Goal: Task Accomplishment & Management: Complete application form

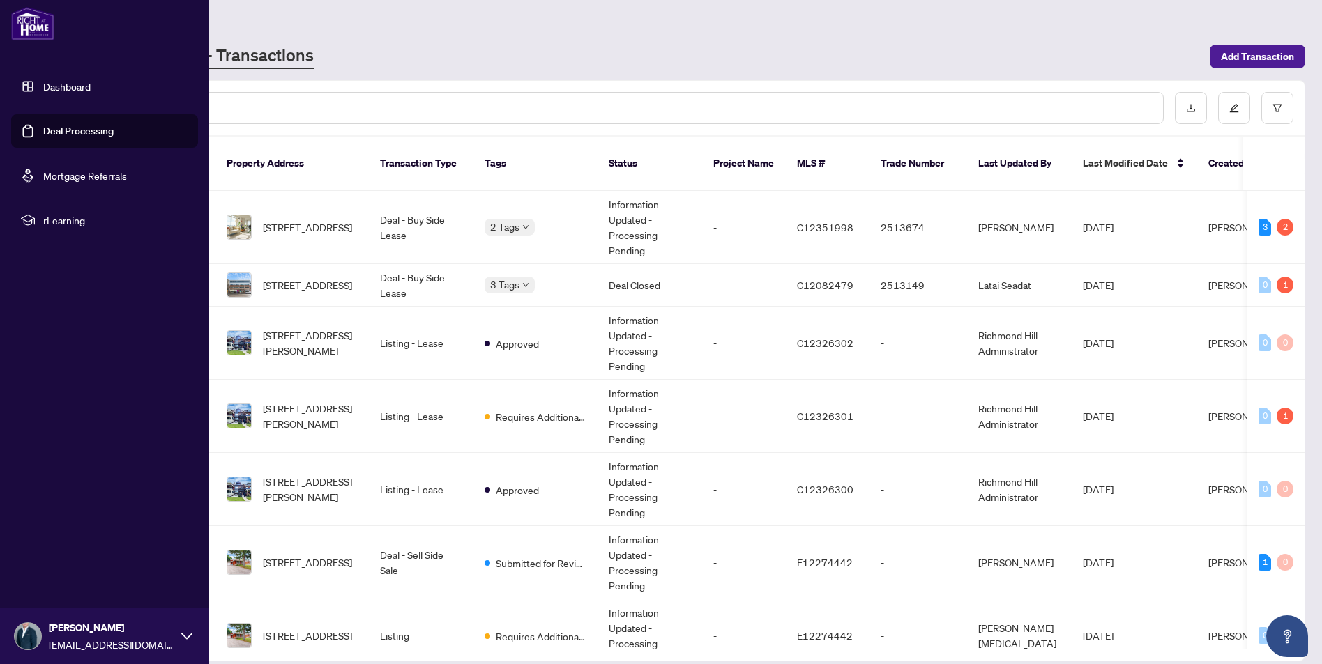
click at [43, 125] on link "Deal Processing" at bounding box center [78, 131] width 70 height 13
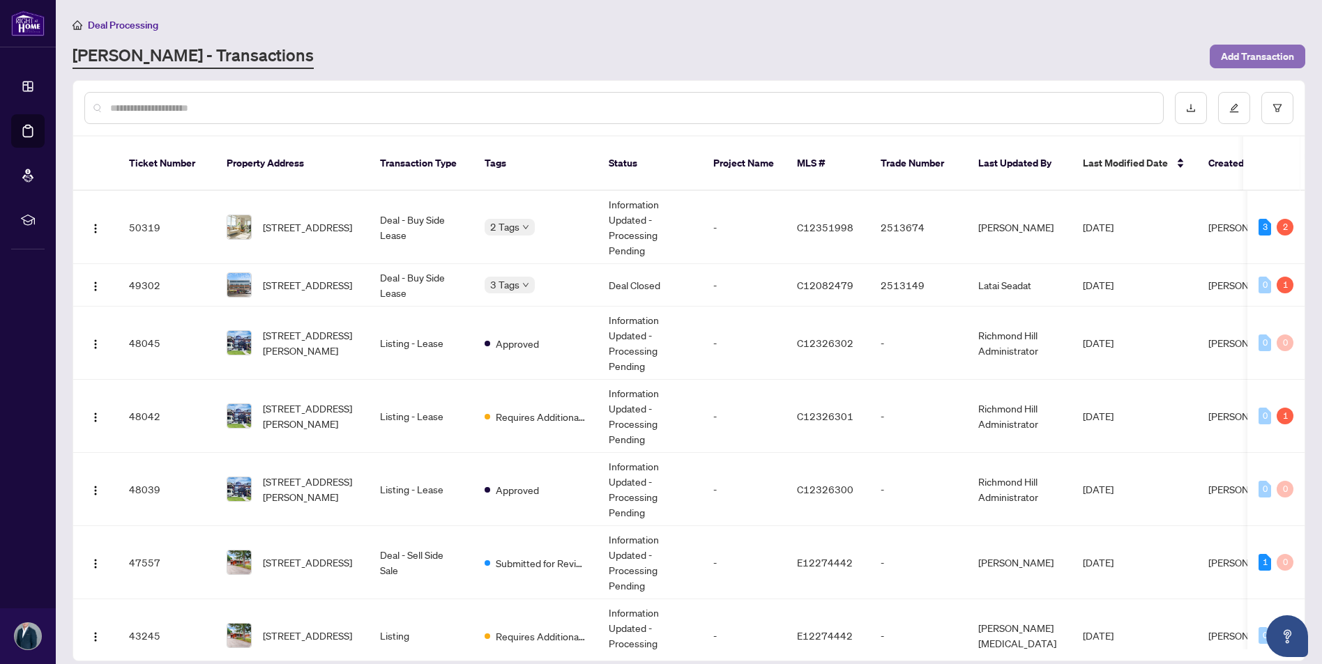
click at [1238, 58] on span "Add Transaction" at bounding box center [1257, 56] width 73 height 22
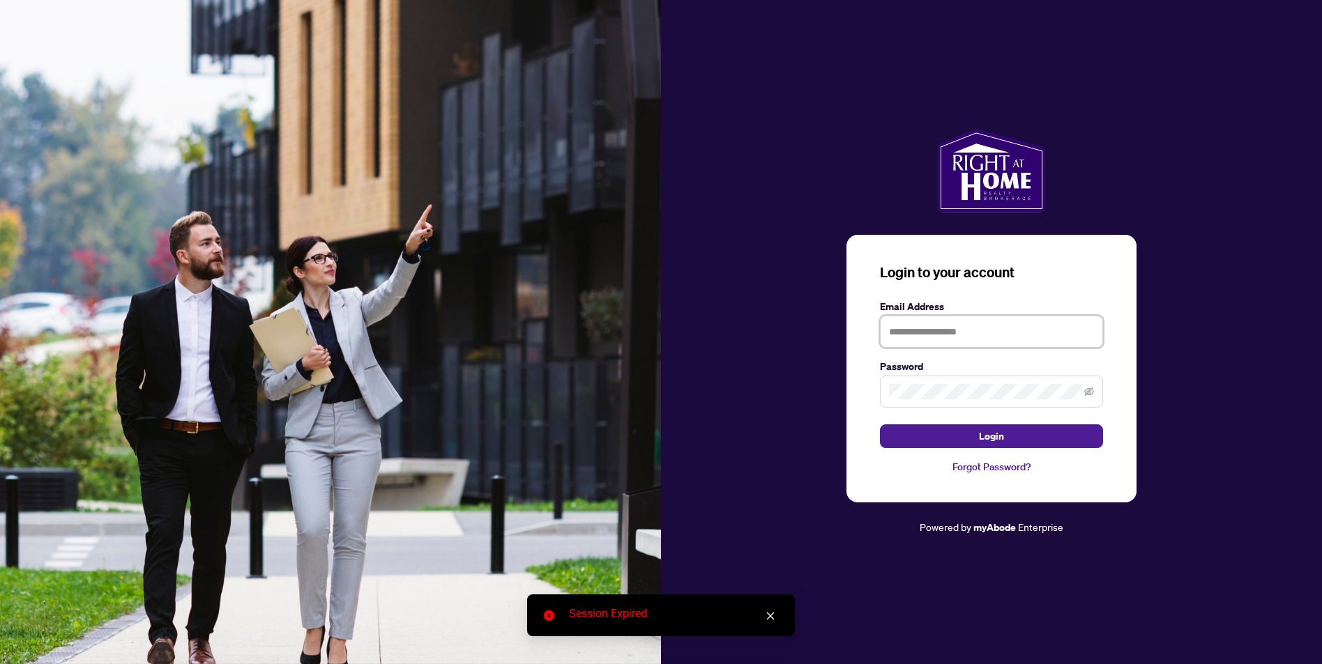
type input "**********"
click at [918, 435] on button "Login" at bounding box center [991, 437] width 223 height 24
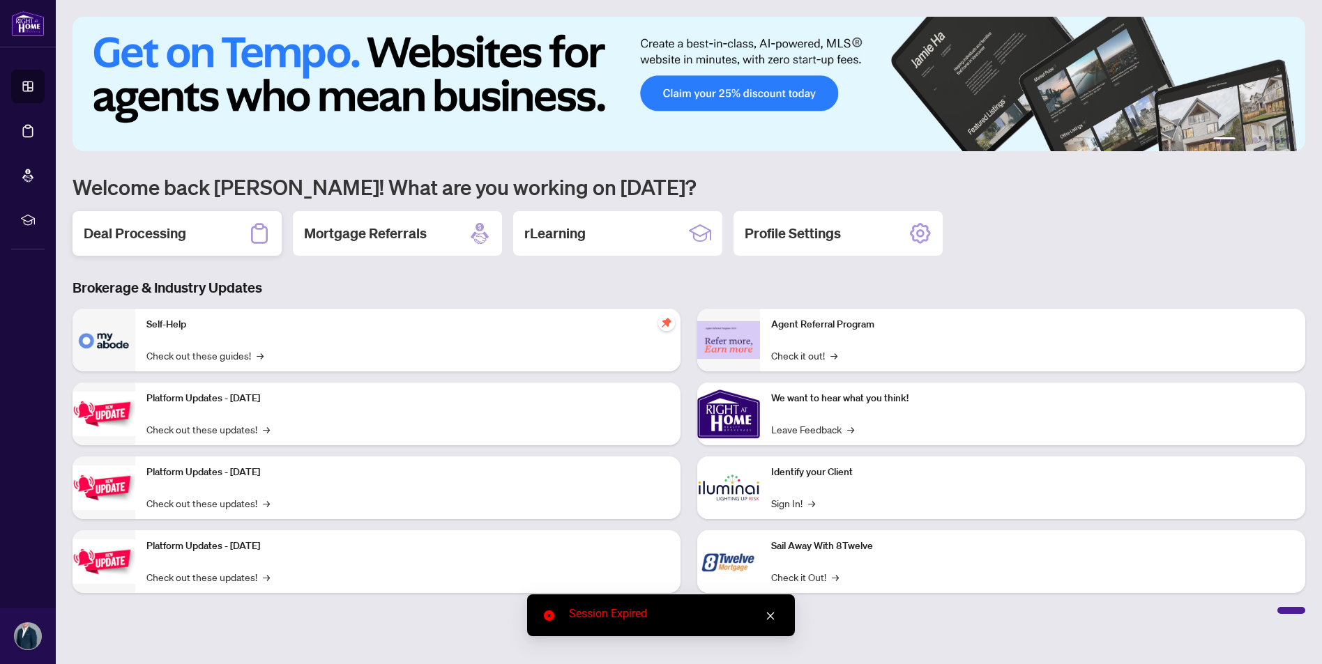
click at [211, 221] on div "Deal Processing" at bounding box center [177, 233] width 209 height 45
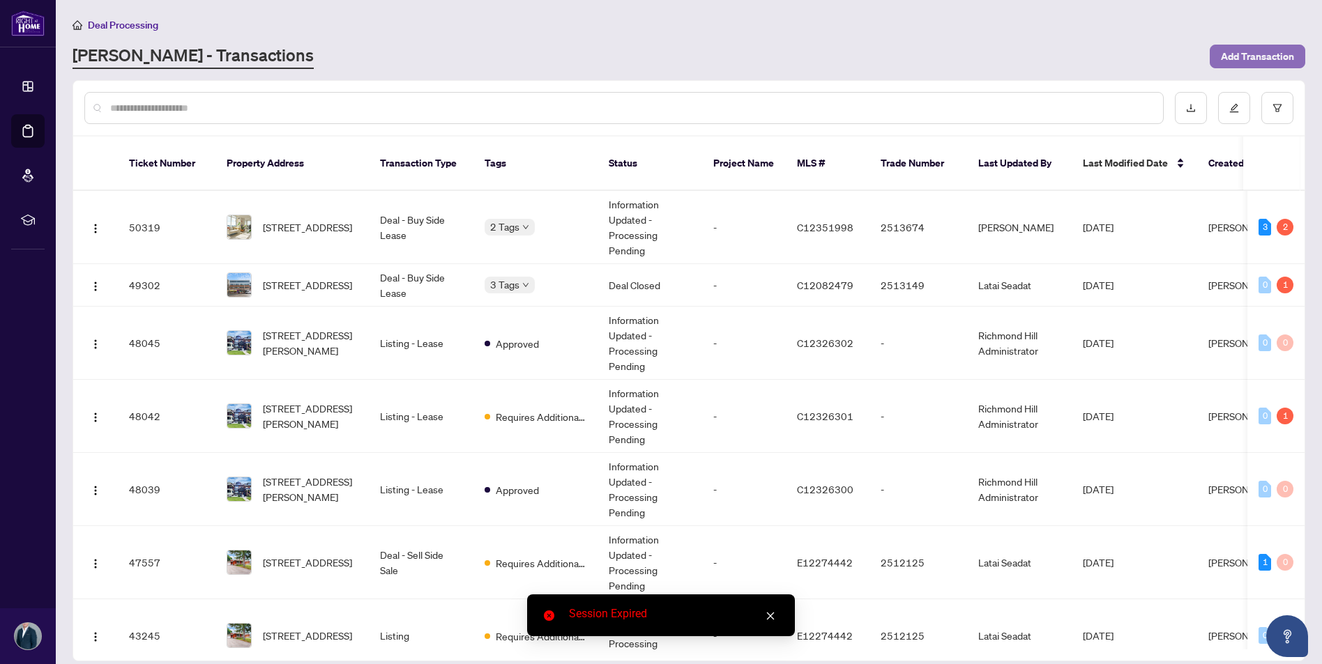
click at [1231, 59] on span "Add Transaction" at bounding box center [1257, 56] width 73 height 22
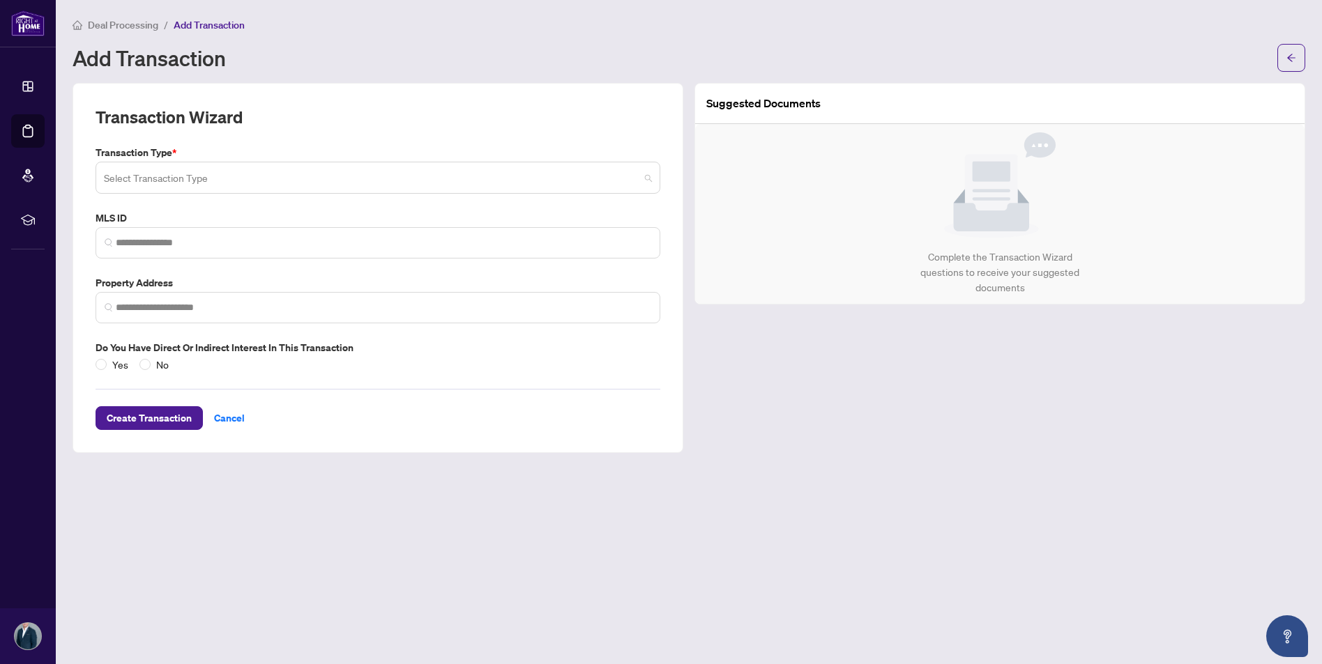
click at [544, 179] on input "search" at bounding box center [371, 180] width 535 height 31
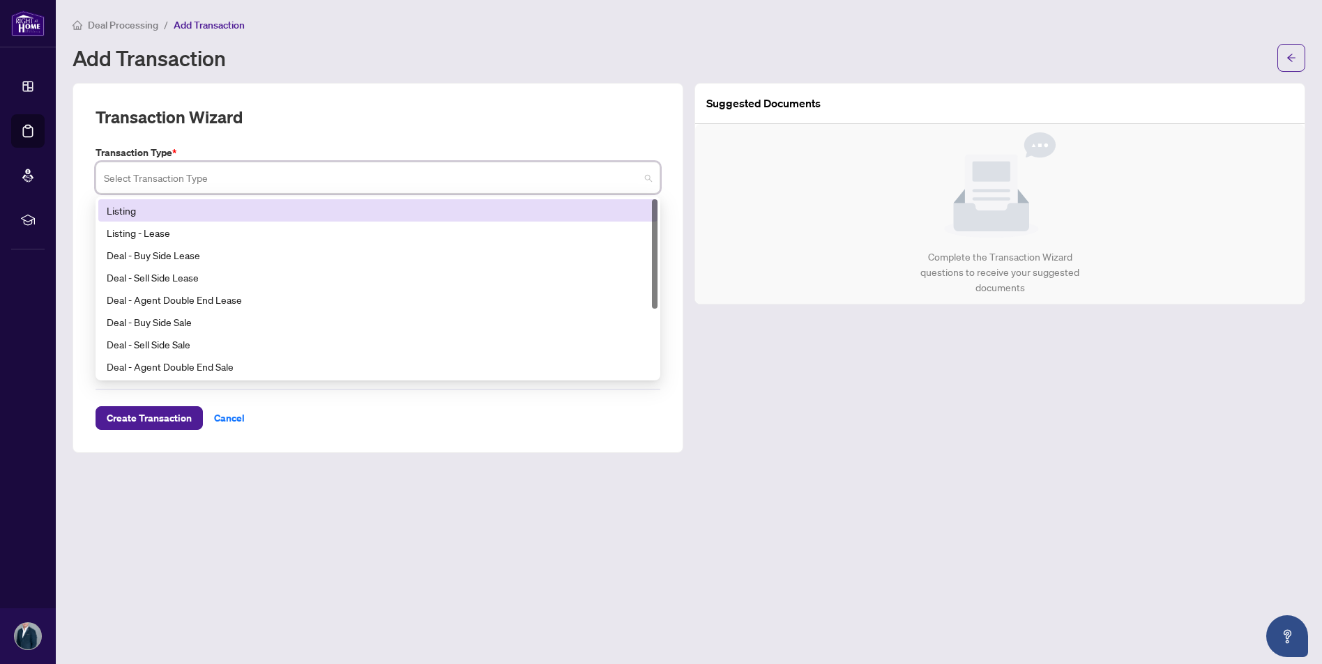
click at [490, 206] on div "Listing" at bounding box center [378, 210] width 542 height 15
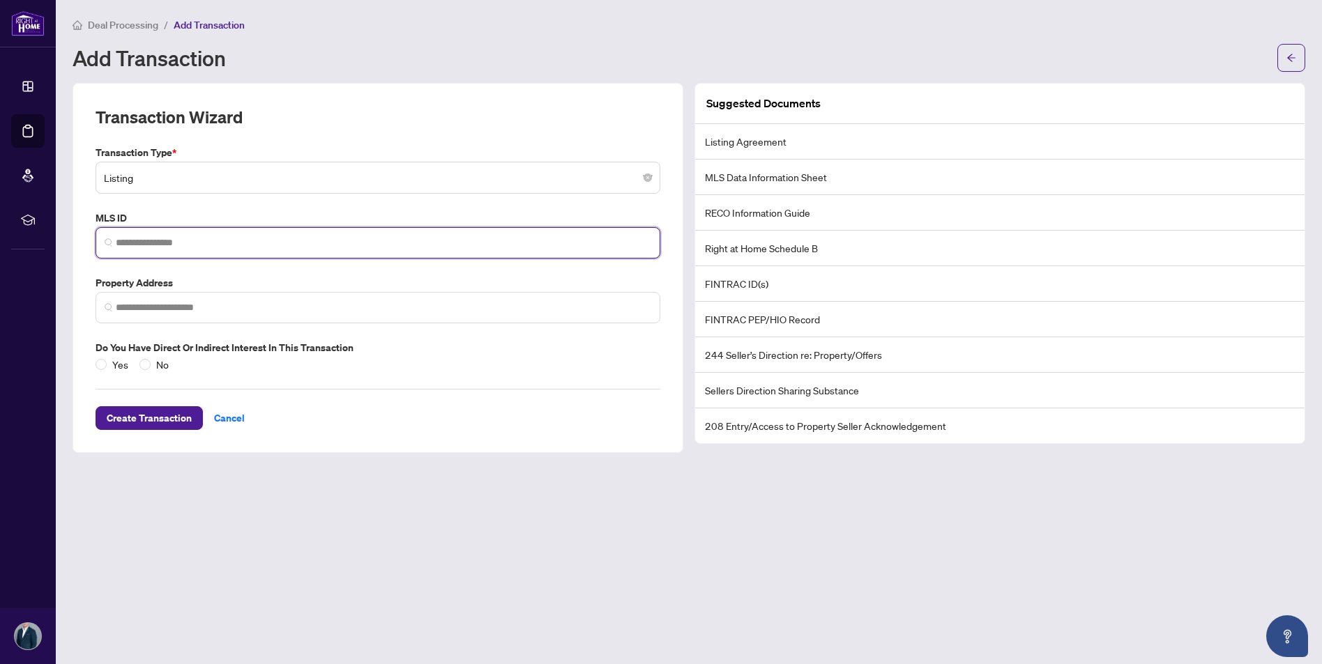
click at [278, 239] on input "search" at bounding box center [383, 243] width 535 height 15
paste input "*********"
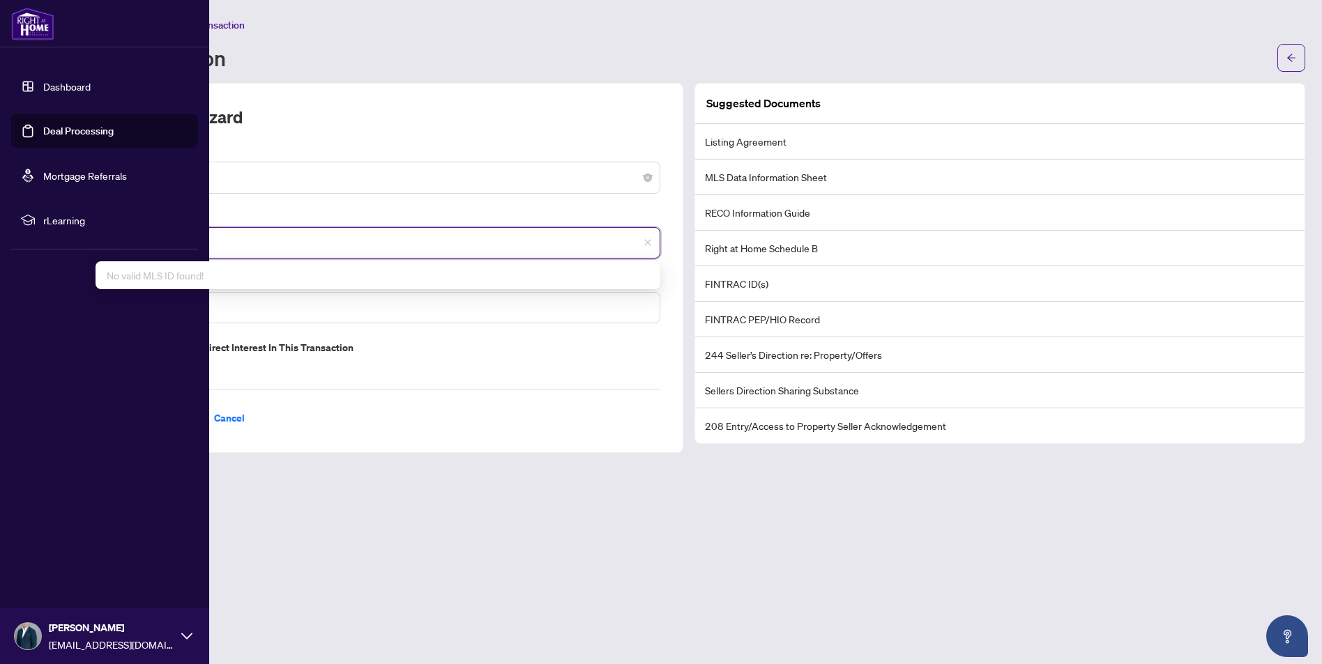
type input "*********"
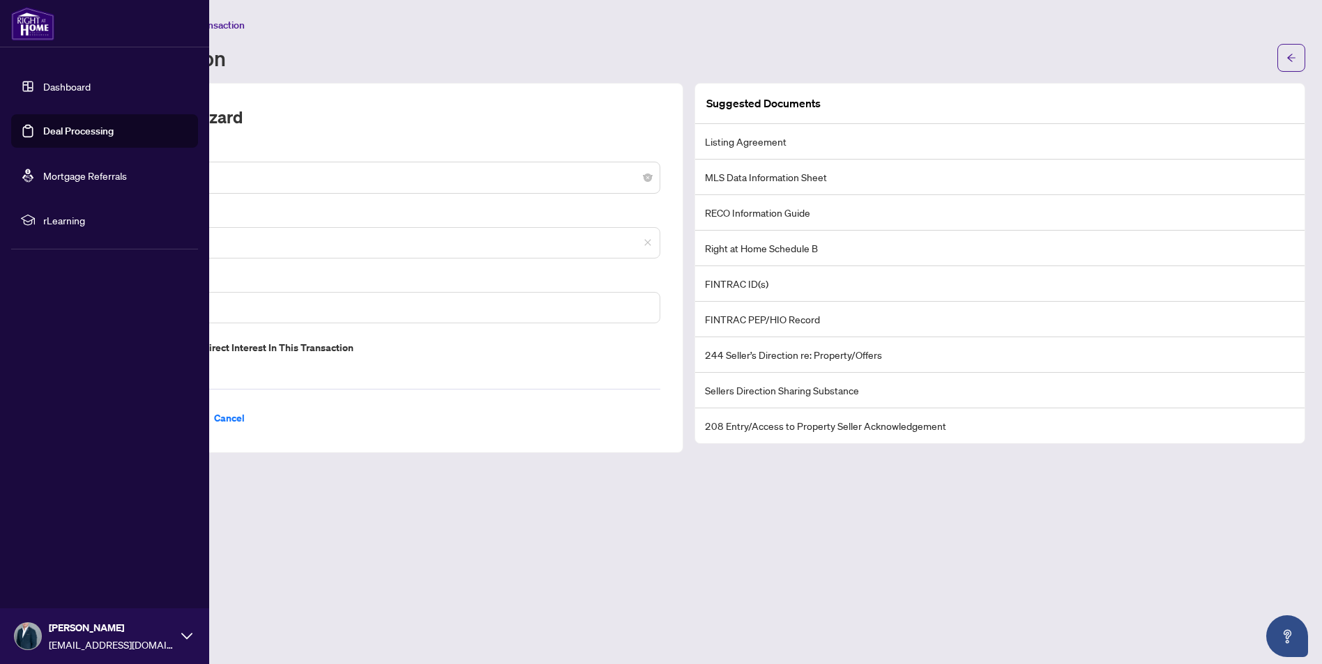
click at [43, 93] on link "Dashboard" at bounding box center [66, 86] width 47 height 13
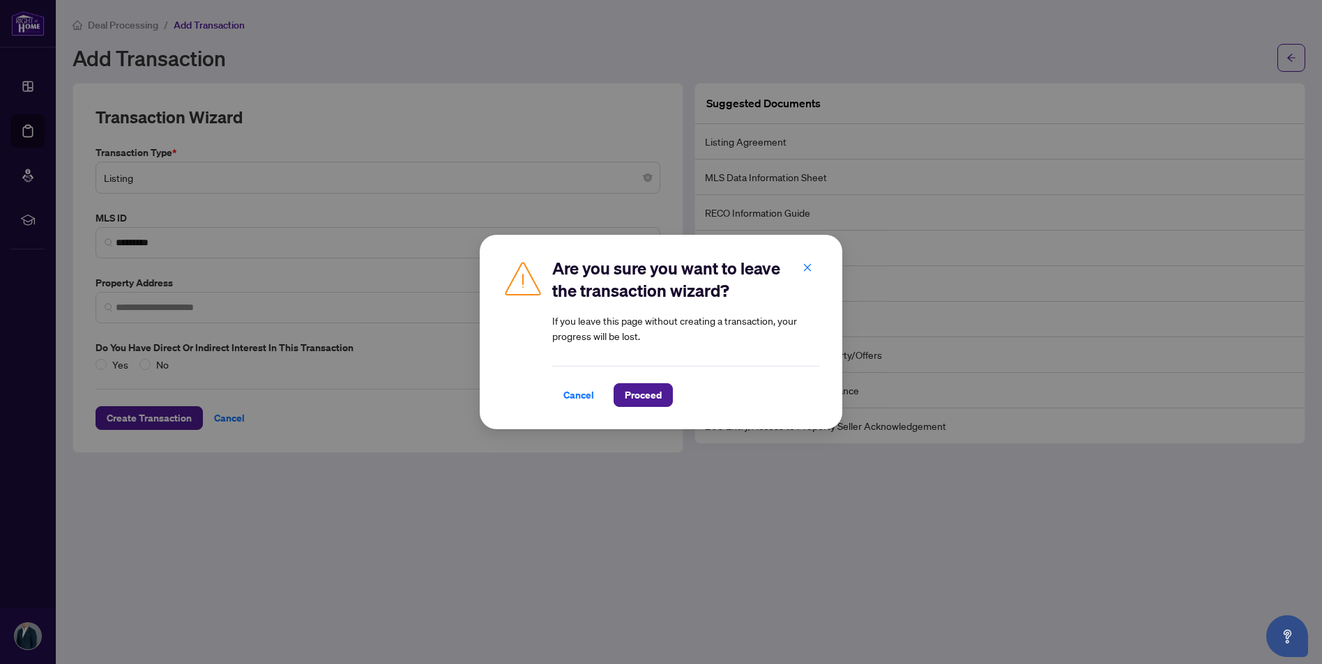
click at [819, 268] on button "button" at bounding box center [807, 268] width 28 height 24
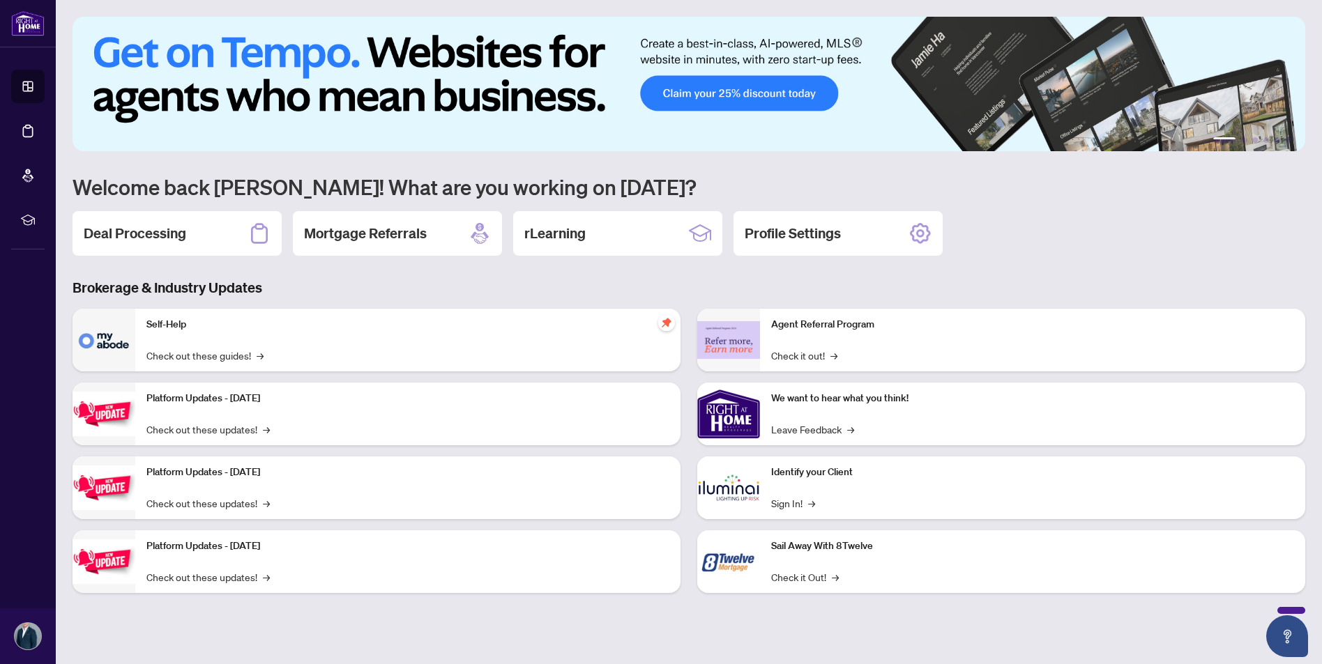
click at [182, 241] on h2 "Deal Processing" at bounding box center [135, 234] width 102 height 20
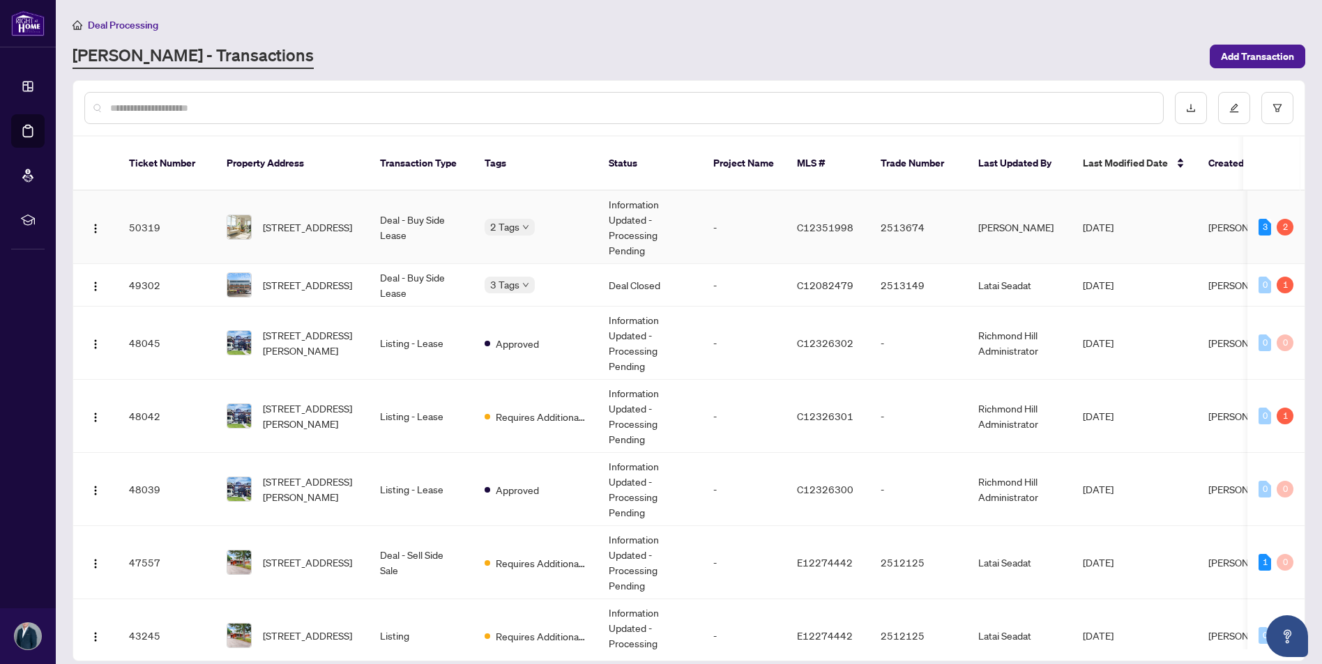
click at [142, 216] on td "50319" at bounding box center [167, 227] width 98 height 73
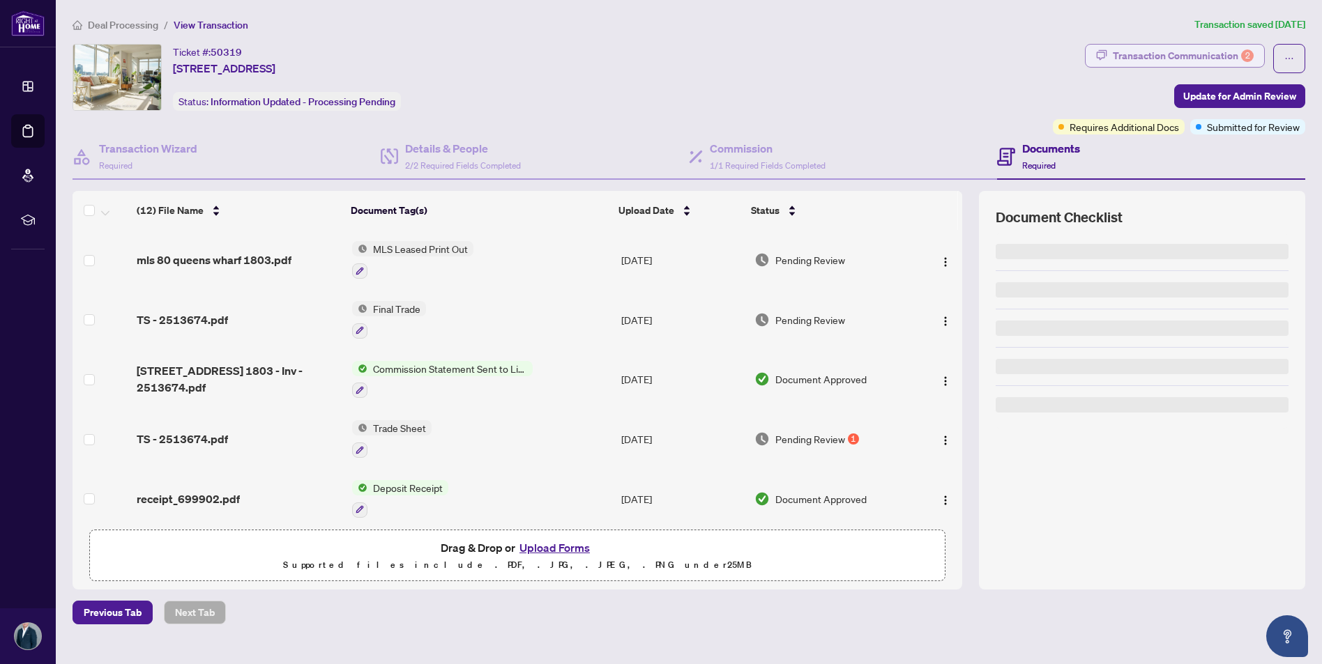
click at [1150, 56] on div "Transaction Communication 2" at bounding box center [1183, 56] width 141 height 22
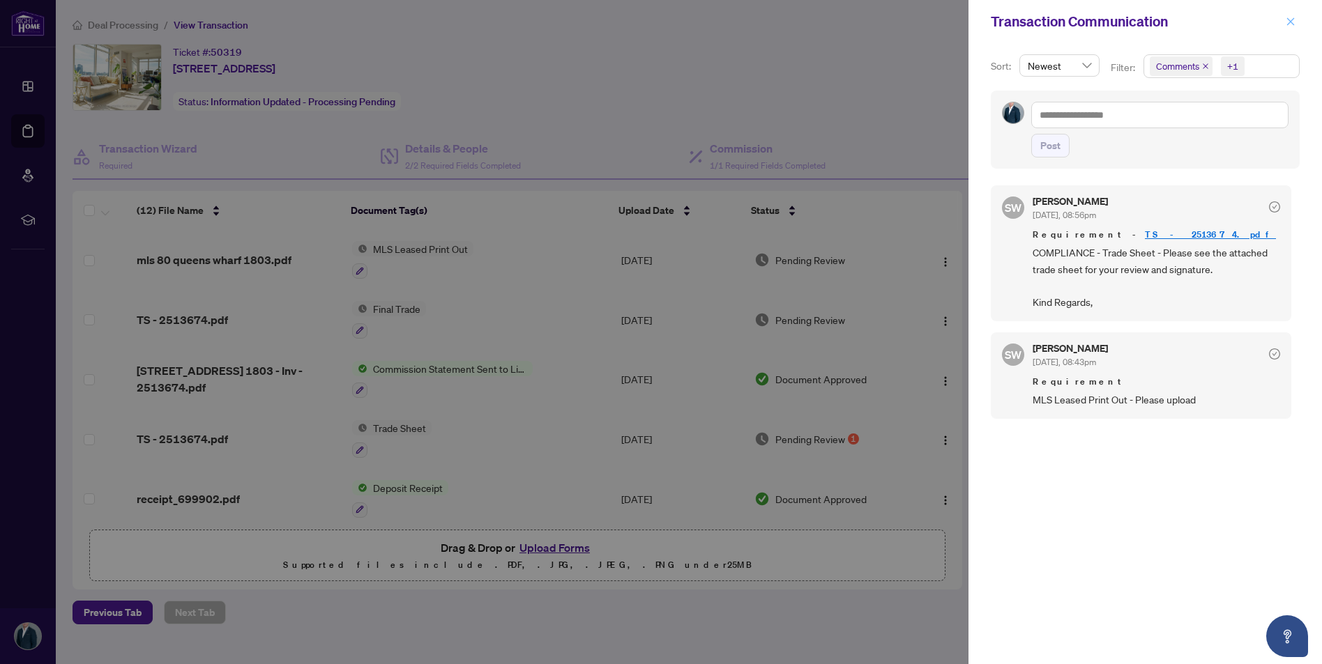
click at [1289, 20] on icon "close" at bounding box center [1291, 22] width 10 height 10
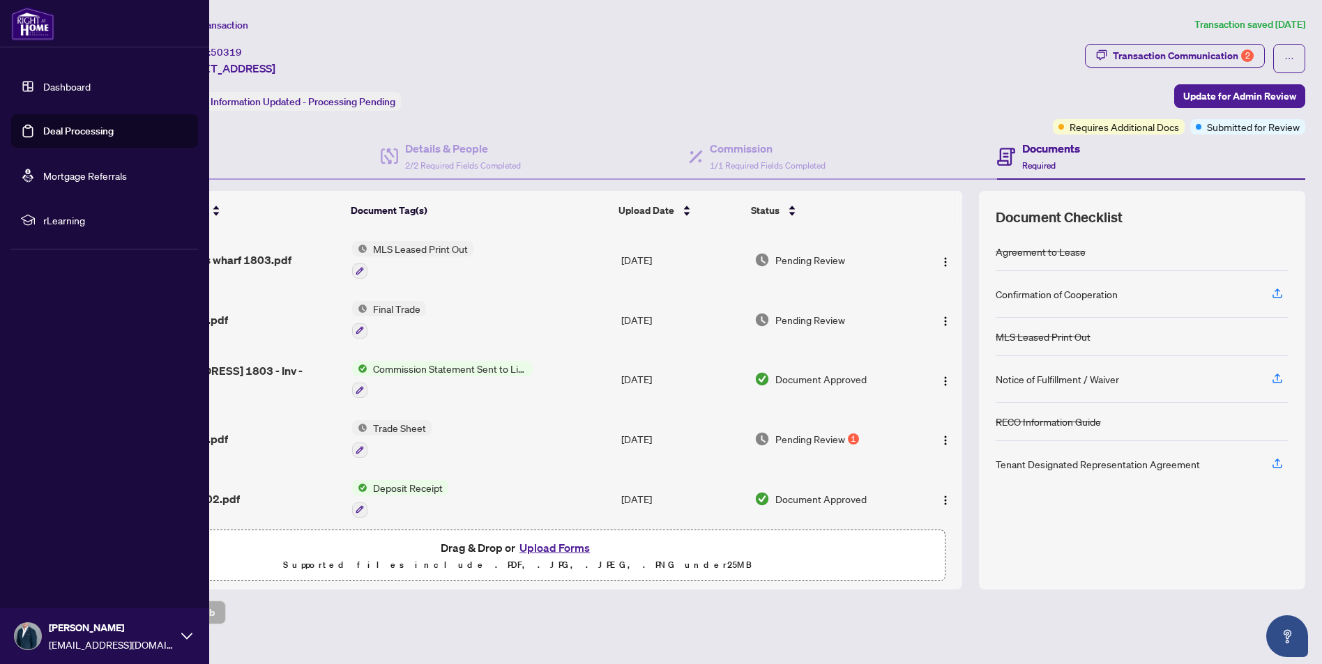
click at [45, 86] on link "Dashboard" at bounding box center [66, 86] width 47 height 13
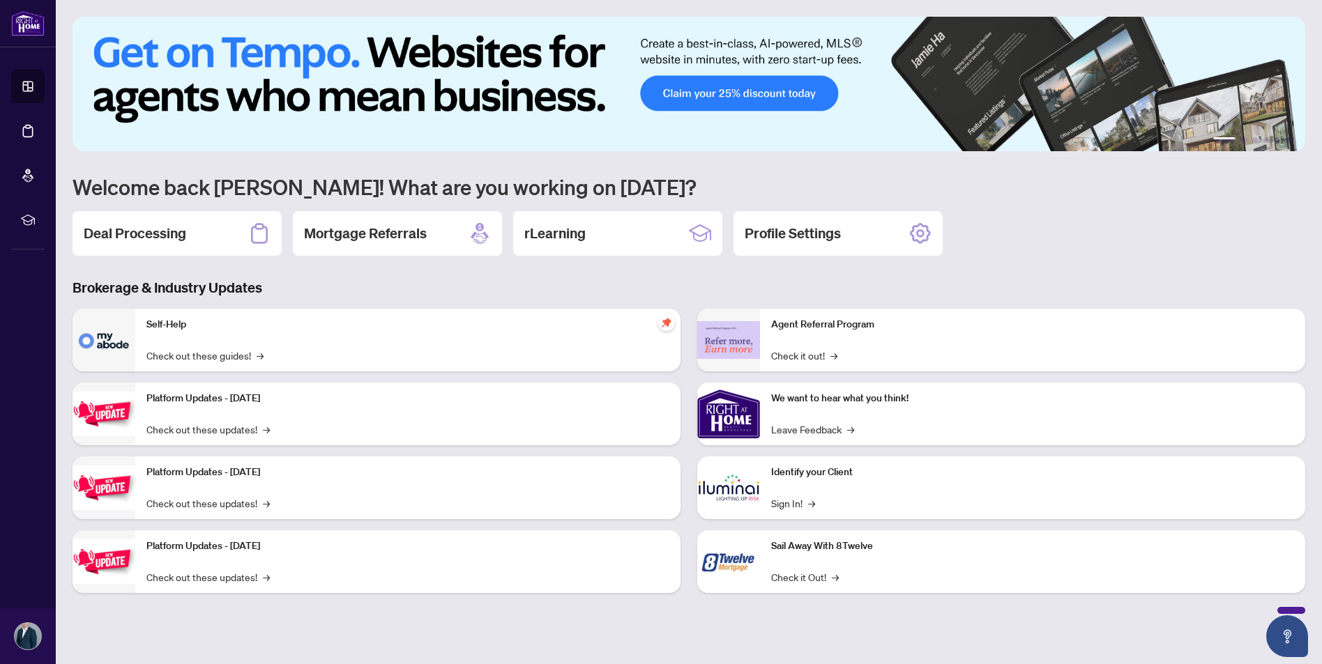
click at [206, 220] on div "Deal Processing" at bounding box center [177, 233] width 209 height 45
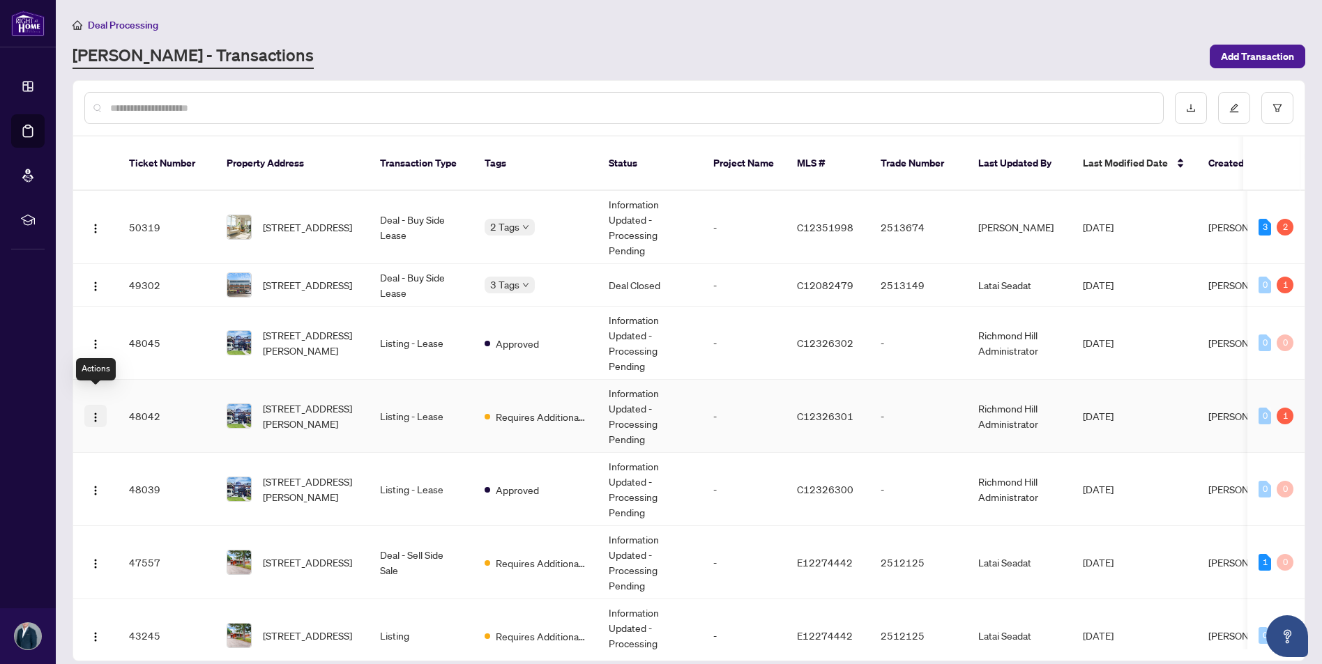
click at [92, 412] on img "button" at bounding box center [95, 417] width 11 height 11
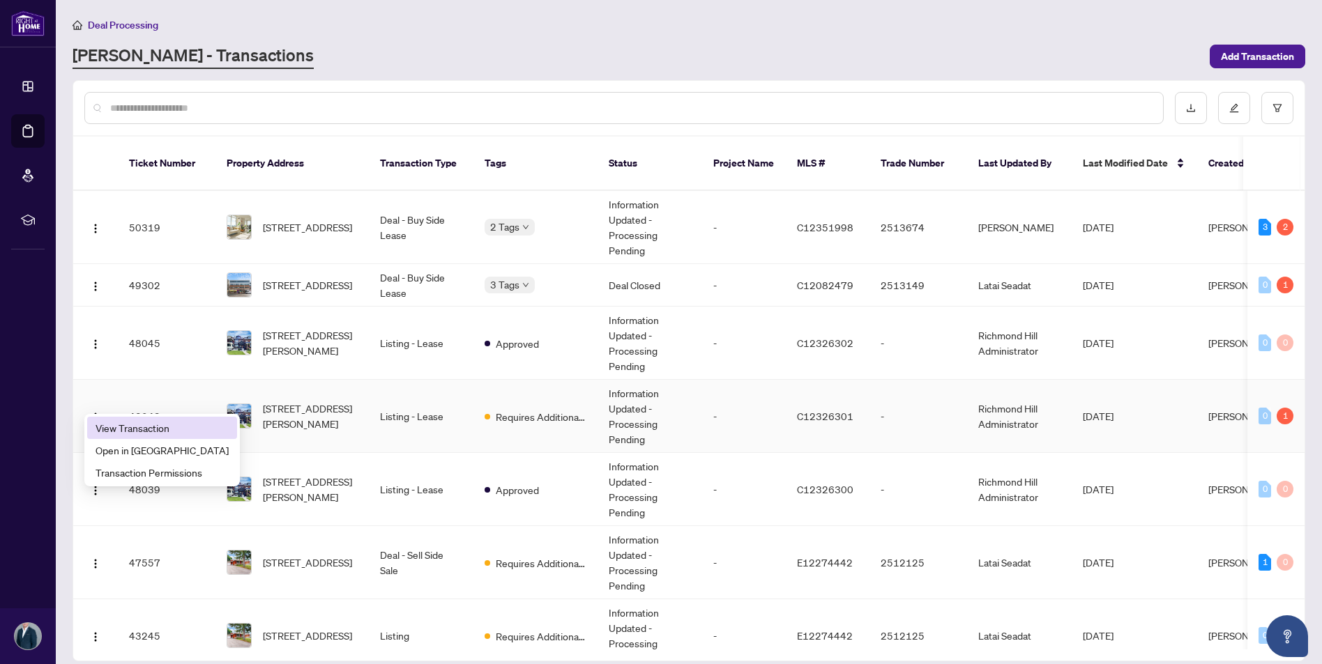
click at [120, 422] on span "View Transaction" at bounding box center [162, 427] width 133 height 15
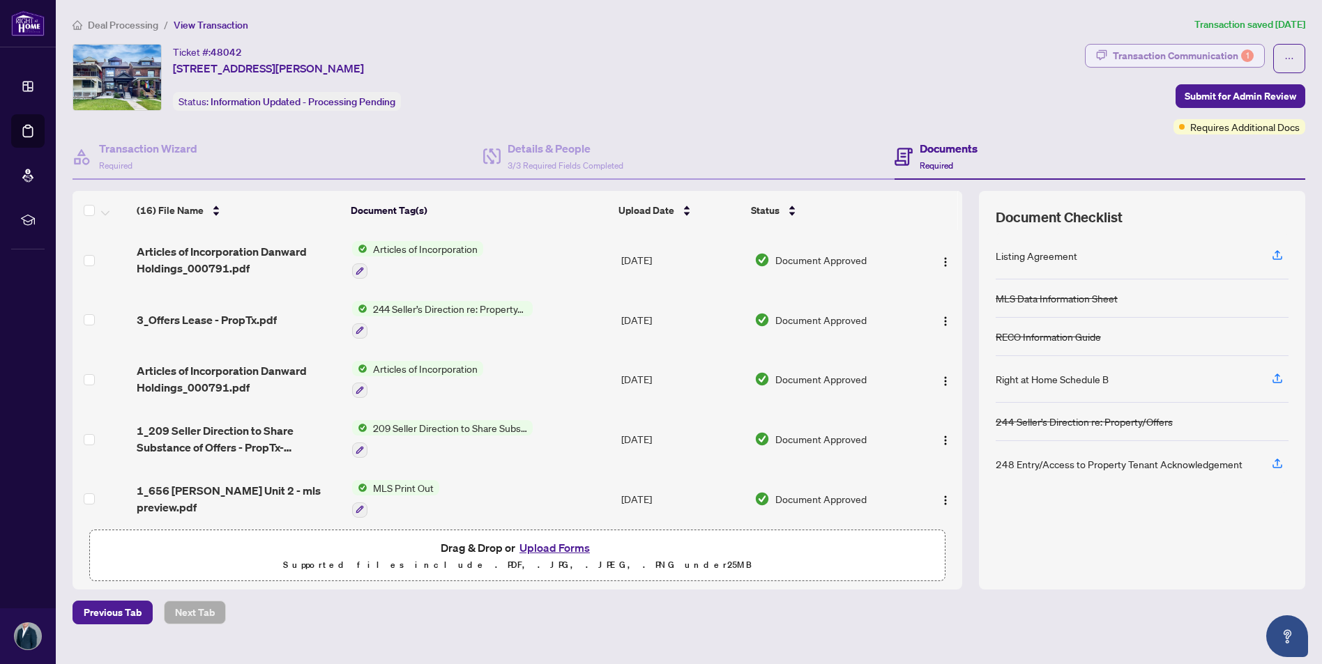
click at [1138, 47] on div "Transaction Communication 1" at bounding box center [1183, 56] width 141 height 22
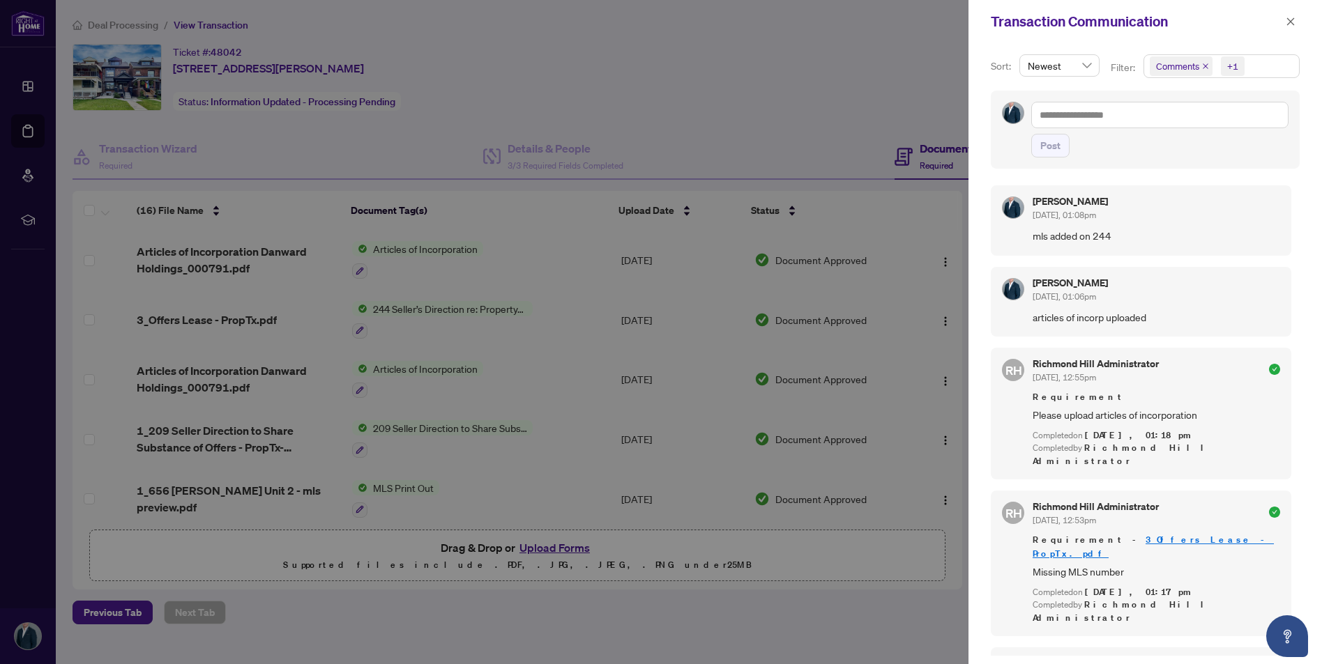
click at [1294, 17] on icon "close" at bounding box center [1291, 22] width 10 height 10
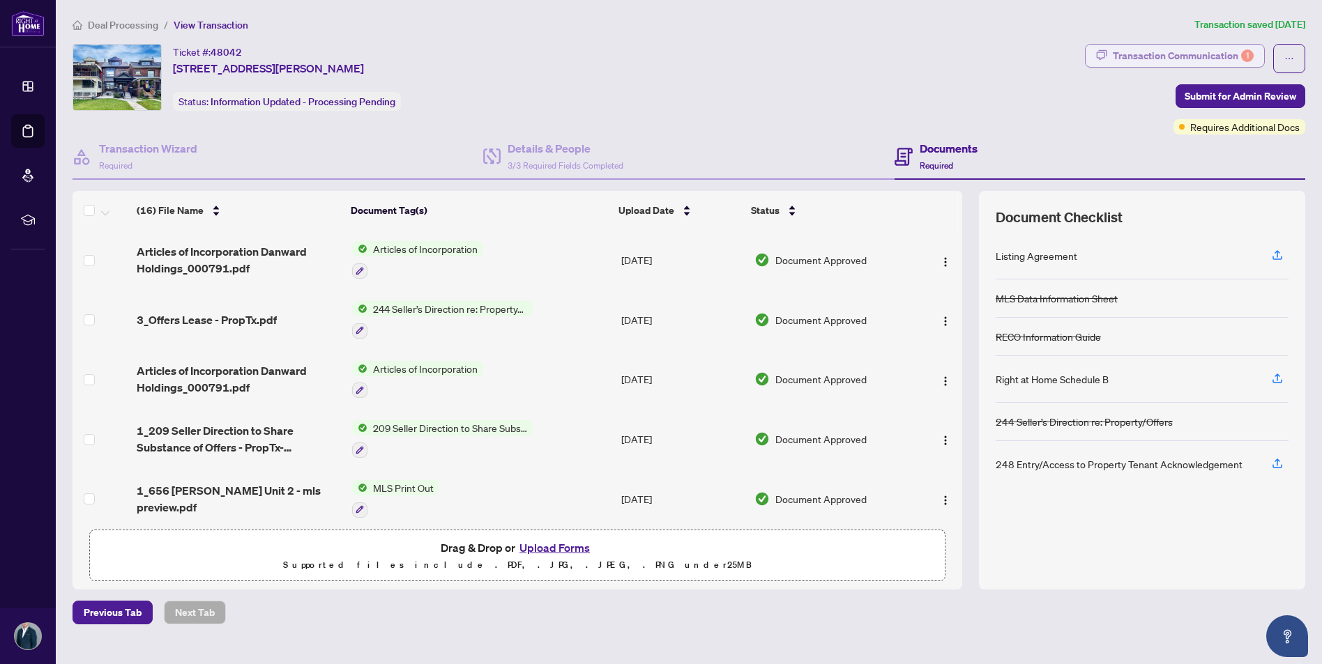
click at [1162, 62] on div "Transaction Communication 1" at bounding box center [1183, 56] width 141 height 22
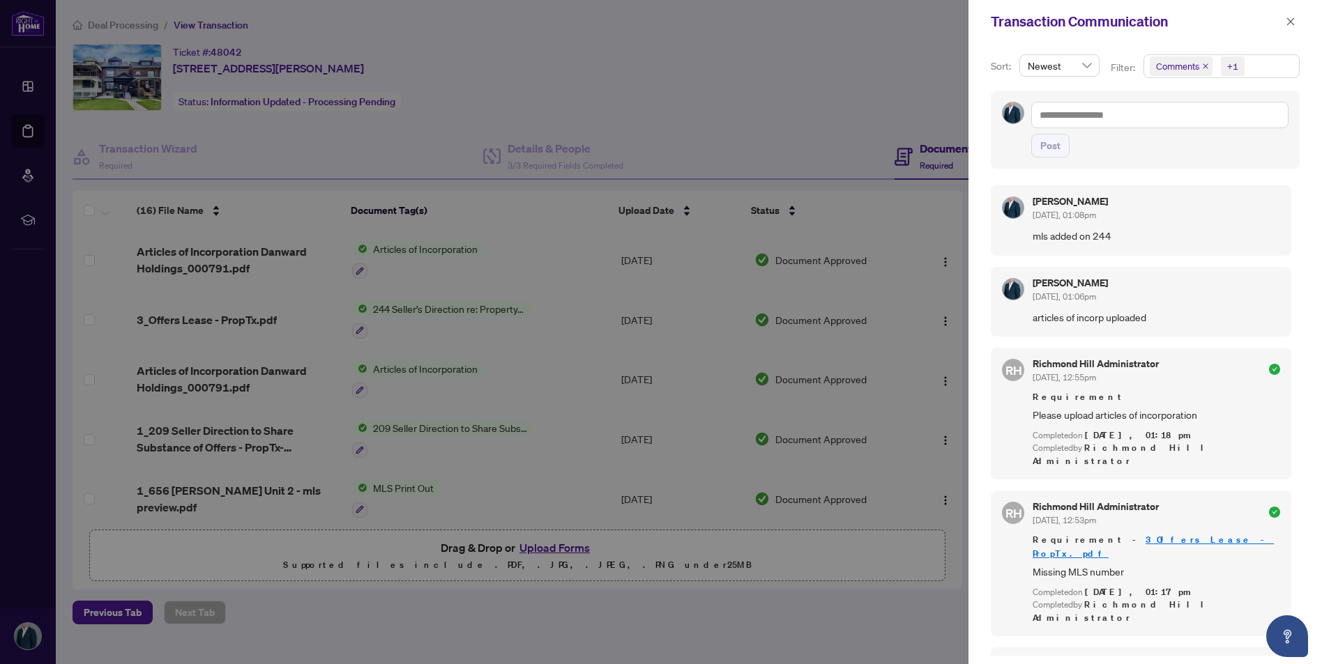
click at [30, 135] on div at bounding box center [661, 332] width 1322 height 664
click at [1284, 26] on button "button" at bounding box center [1291, 21] width 18 height 17
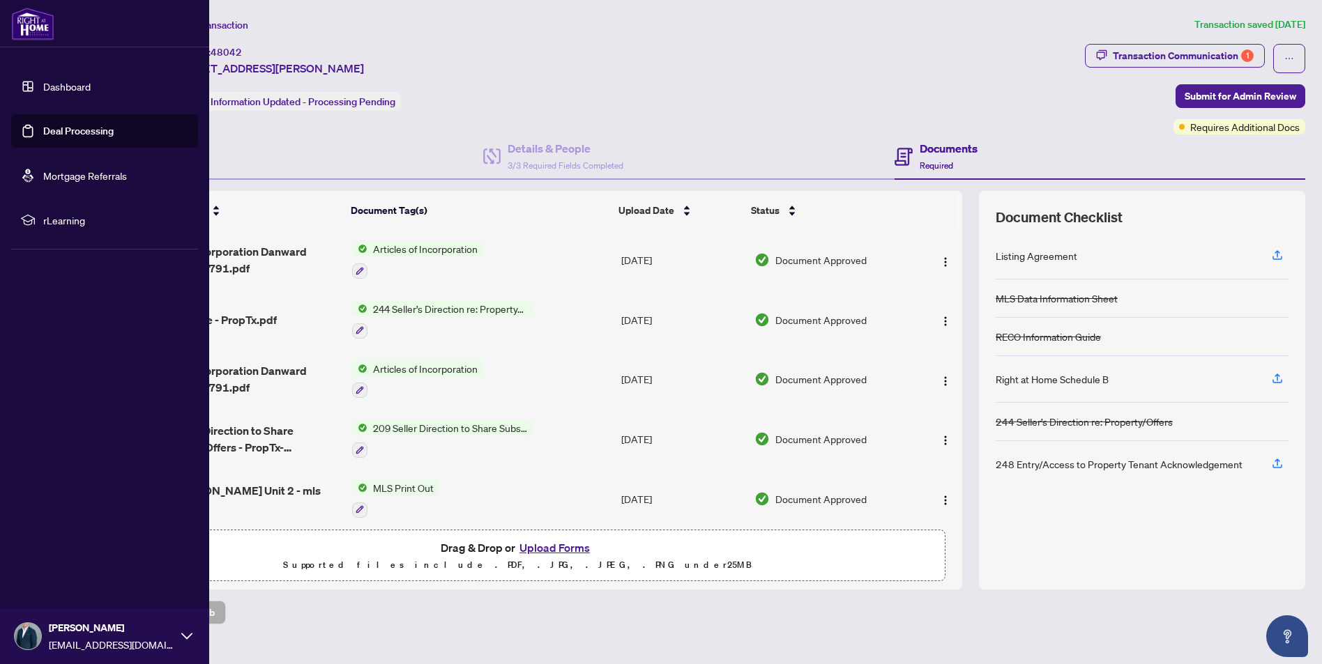
click at [43, 129] on link "Deal Processing" at bounding box center [78, 131] width 70 height 13
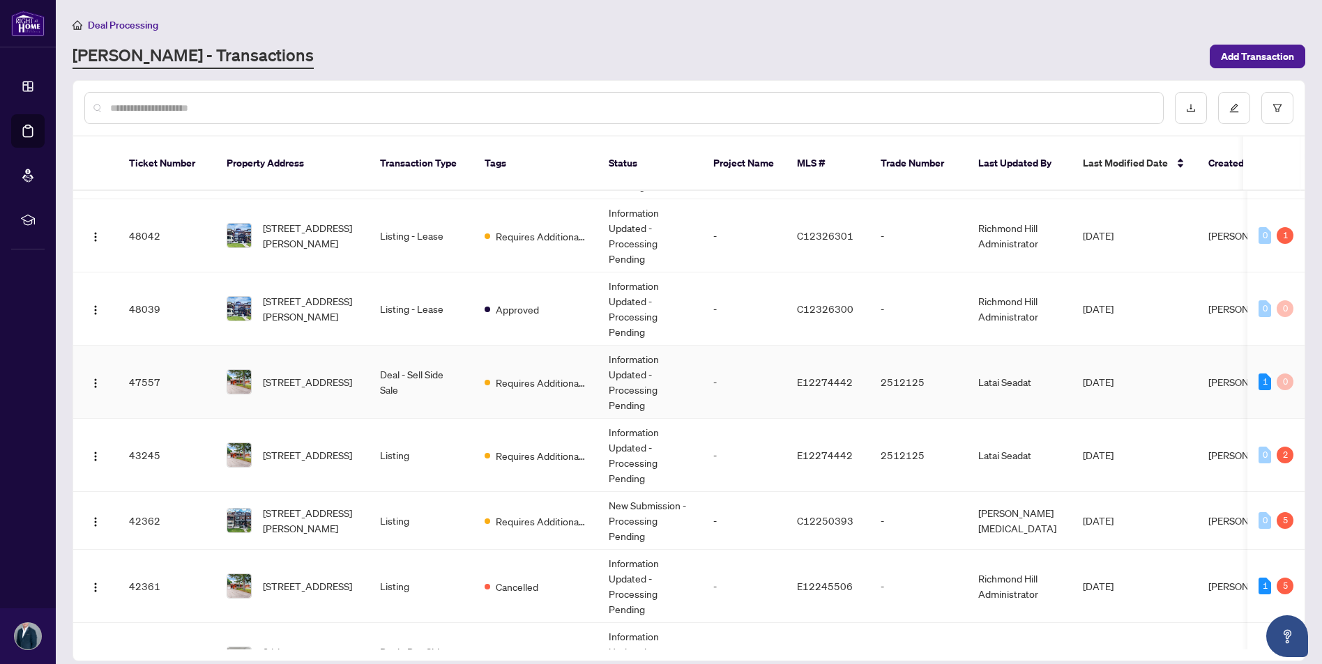
scroll to position [180, 0]
click at [488, 379] on td "Requires Additional Docs" at bounding box center [535, 383] width 124 height 73
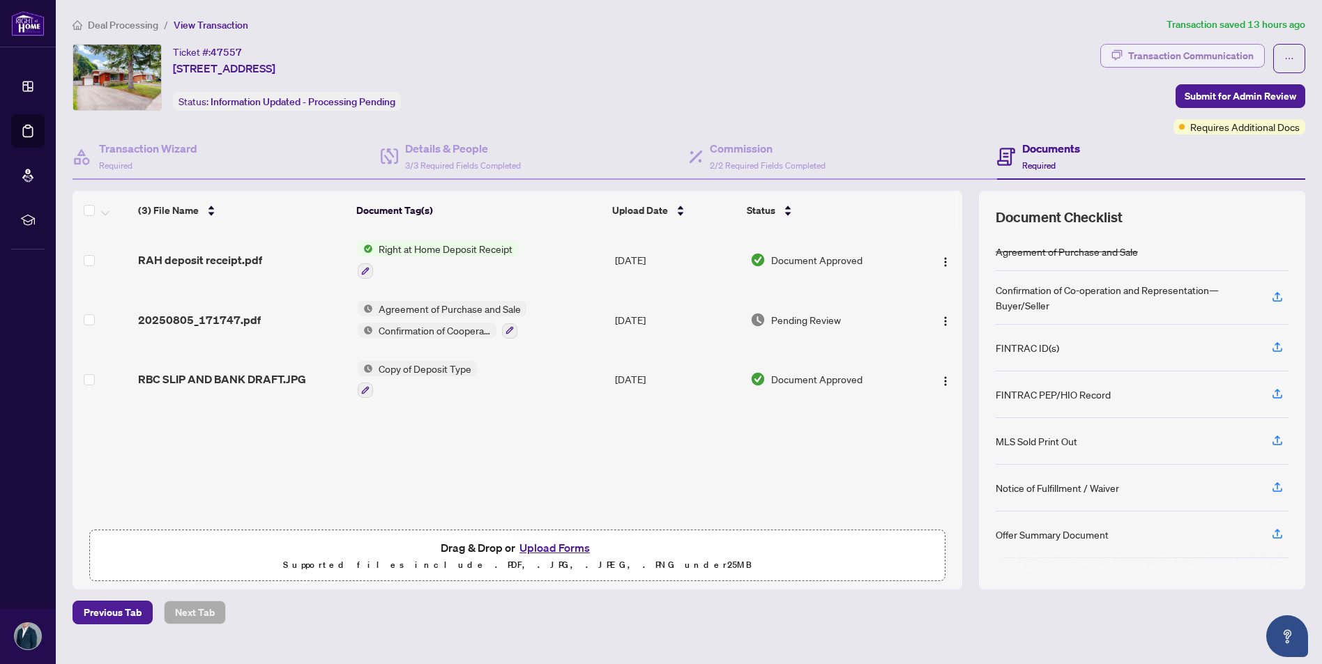
click at [1175, 53] on div "Transaction Communication" at bounding box center [1191, 56] width 126 height 22
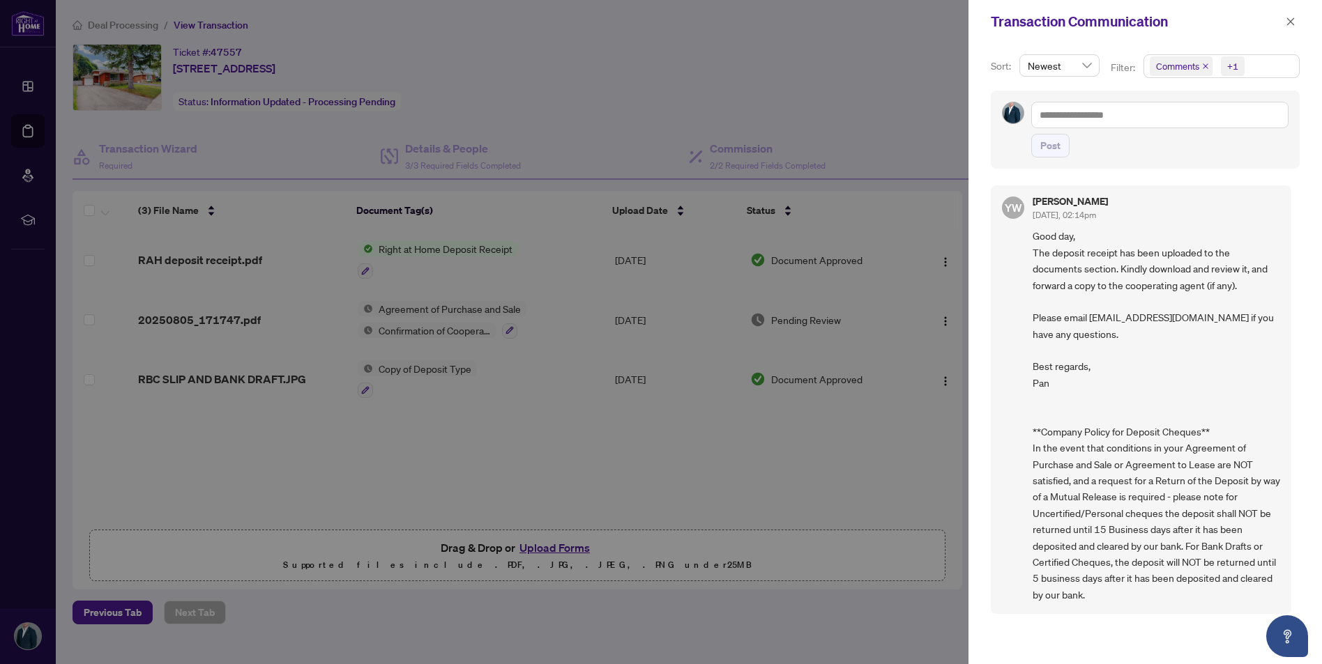
scroll to position [3, 0]
click at [1293, 25] on icon "close" at bounding box center [1291, 22] width 10 height 10
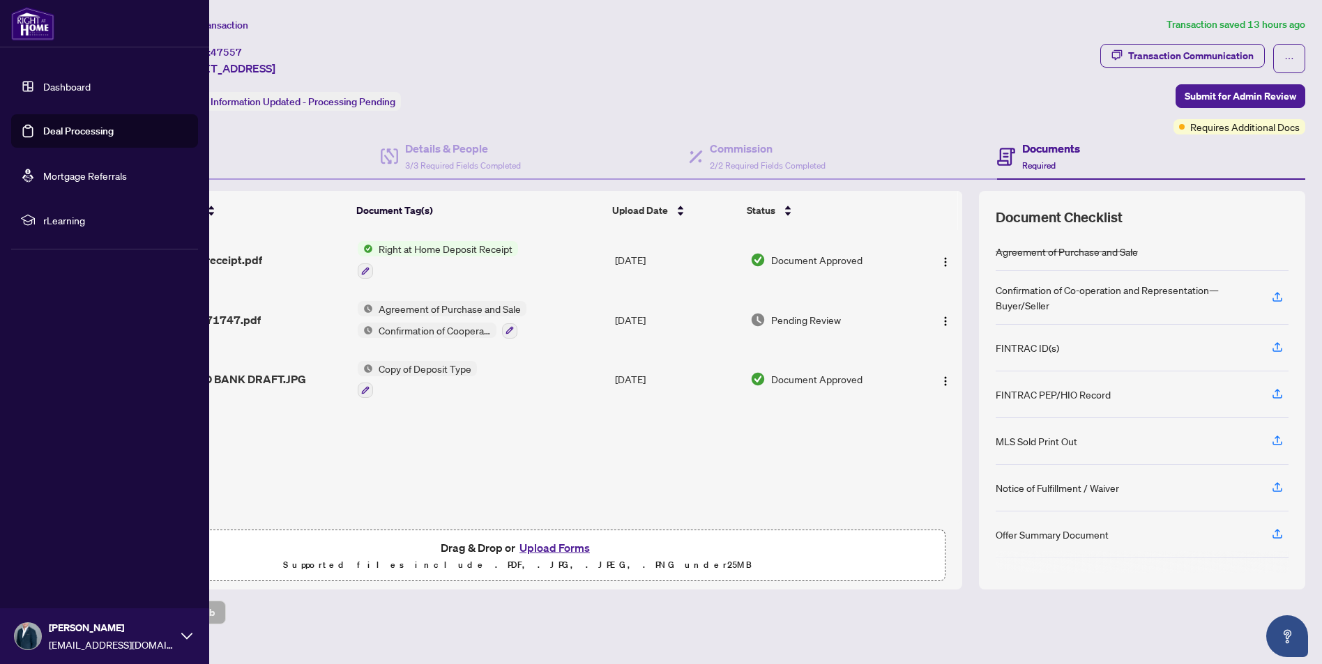
click at [43, 86] on link "Dashboard" at bounding box center [66, 86] width 47 height 13
